Goal: Find contact information: Find contact information

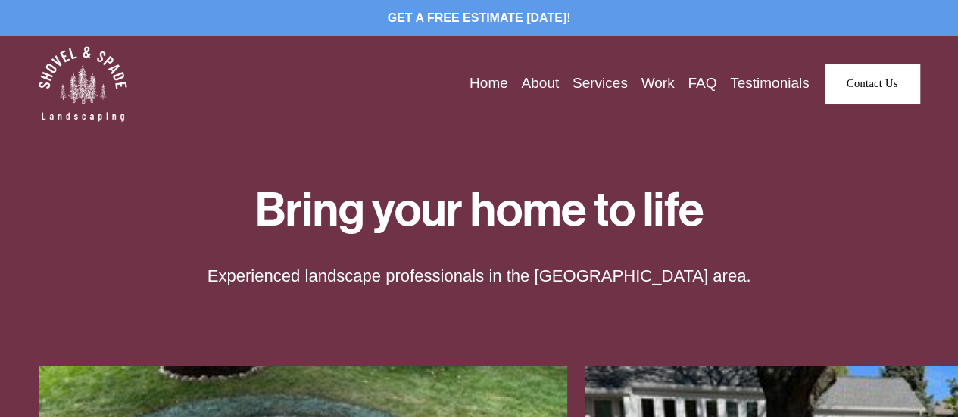
click at [600, 88] on link "Services" at bounding box center [600, 83] width 55 height 23
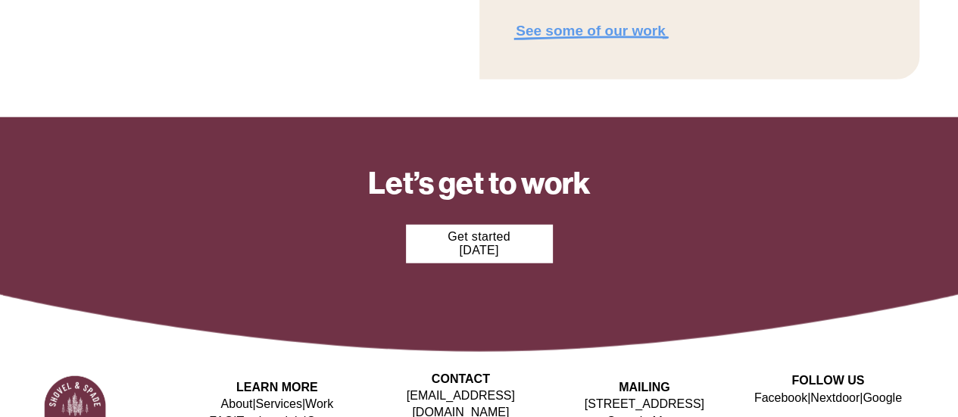
scroll to position [1870, 0]
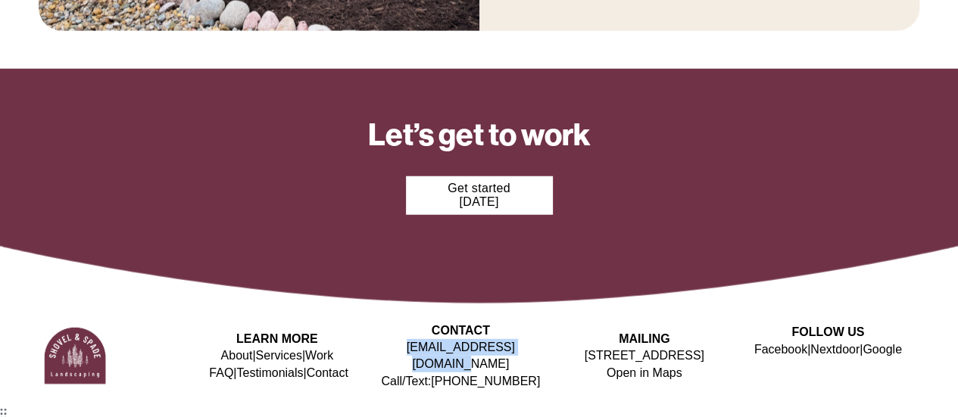
drag, startPoint x: 379, startPoint y: 368, endPoint x: 548, endPoint y: 367, distance: 168.9
click at [548, 367] on p "hello@shovelandspade.co Call/Text: (815) 516-7345" at bounding box center [460, 364] width 183 height 51
copy link "[EMAIL_ADDRESS][DOMAIN_NAME]"
